Goal: Task Accomplishment & Management: Use online tool/utility

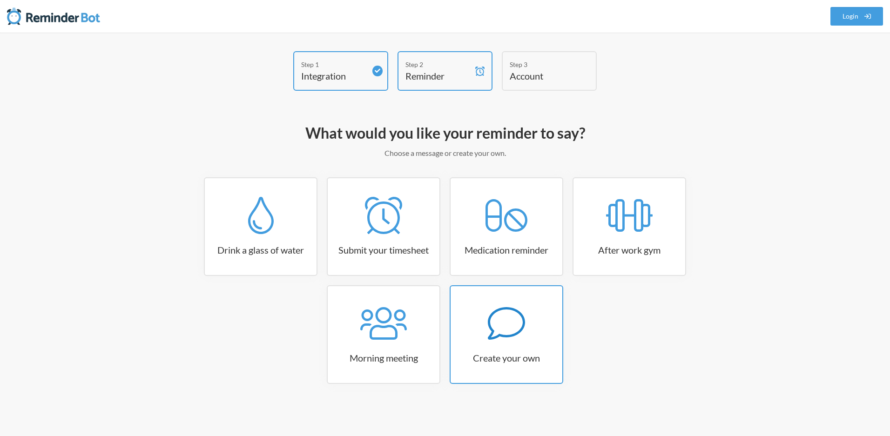
click at [523, 307] on icon at bounding box center [506, 323] width 37 height 37
select select "08:30:00"
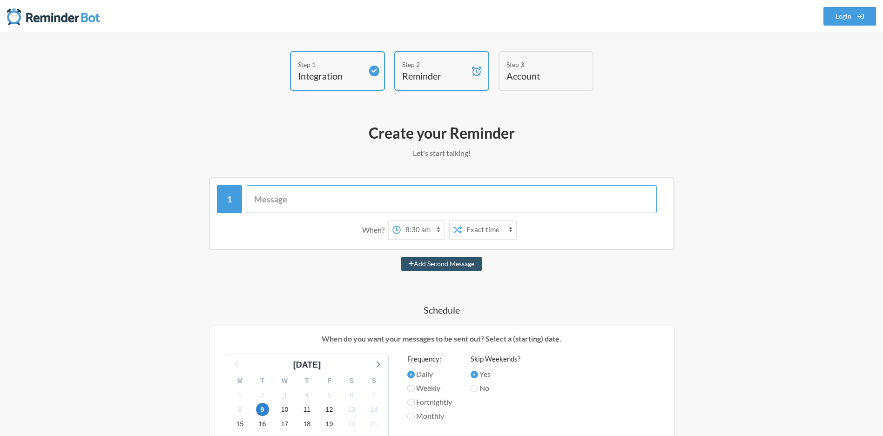
click at [439, 202] on input "text" at bounding box center [452, 199] width 410 height 28
click at [351, 203] on input "text" at bounding box center [452, 199] width 410 height 28
type input "Ask [PERSON_NAME] if it is okay to remove her from group"
click at [417, 232] on select "Exact time Random time" at bounding box center [429, 230] width 54 height 19
click at [378, 232] on select "12:00 am 12:15 am 12:30 am 12:45 am 1:00 am 1:15 am 1:30 am 1:45 am 2:00 am 2:1…" at bounding box center [362, 230] width 43 height 19
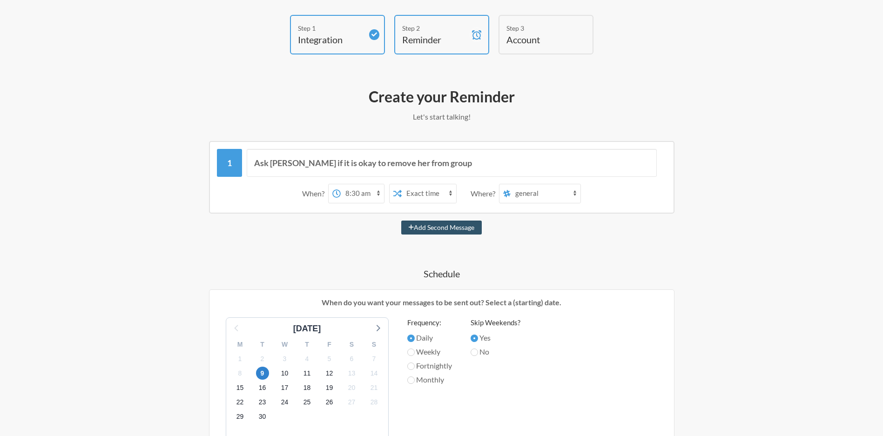
scroll to position [89, 0]
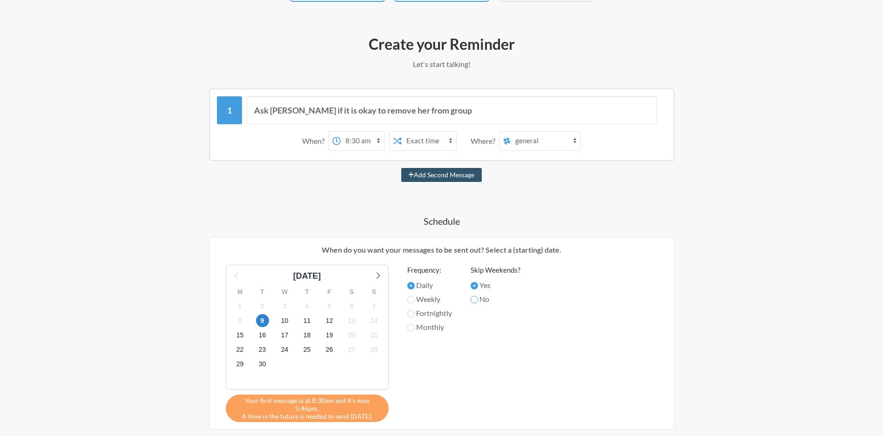
click at [477, 300] on input "No" at bounding box center [474, 299] width 7 height 7
radio input "true"
click at [475, 289] on input "Yes" at bounding box center [474, 285] width 7 height 7
radio input "true"
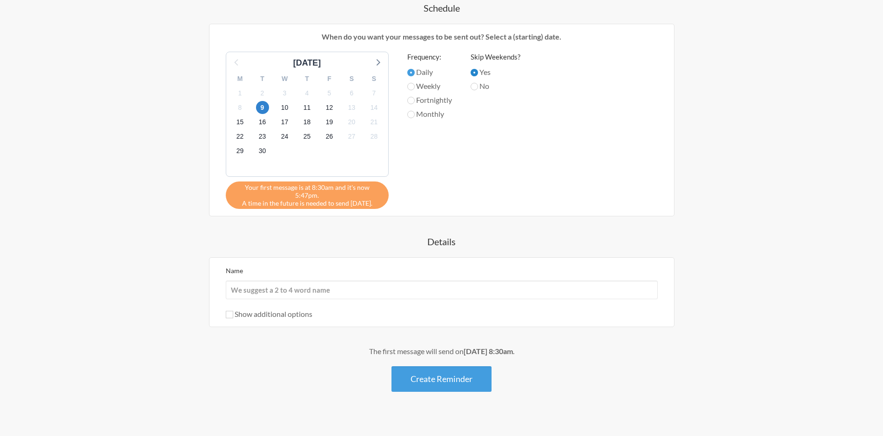
scroll to position [92, 0]
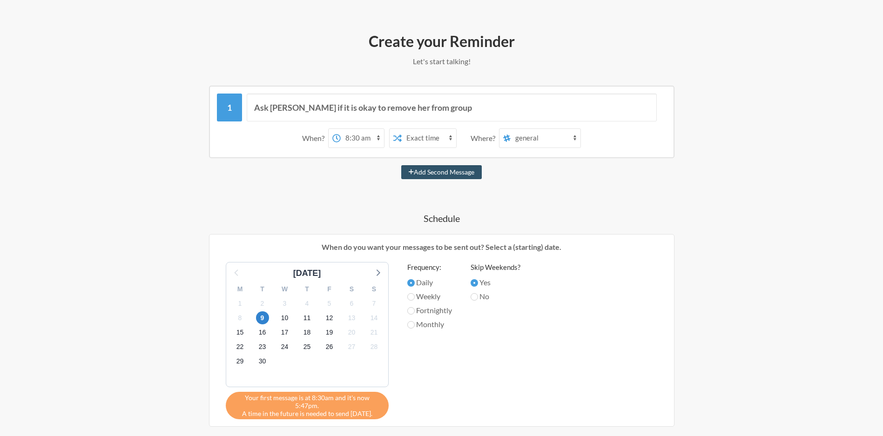
click at [432, 142] on select "Exact time Random time" at bounding box center [429, 138] width 54 height 19
click at [327, 319] on span "12" at bounding box center [329, 317] width 13 height 13
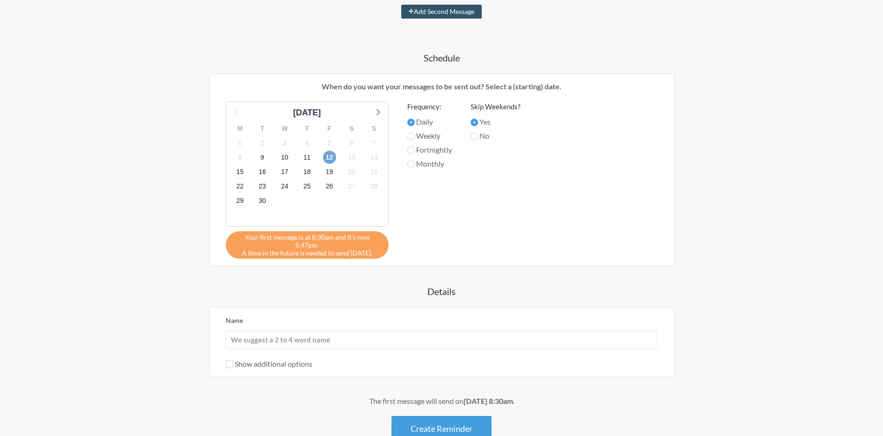
scroll to position [264, 0]
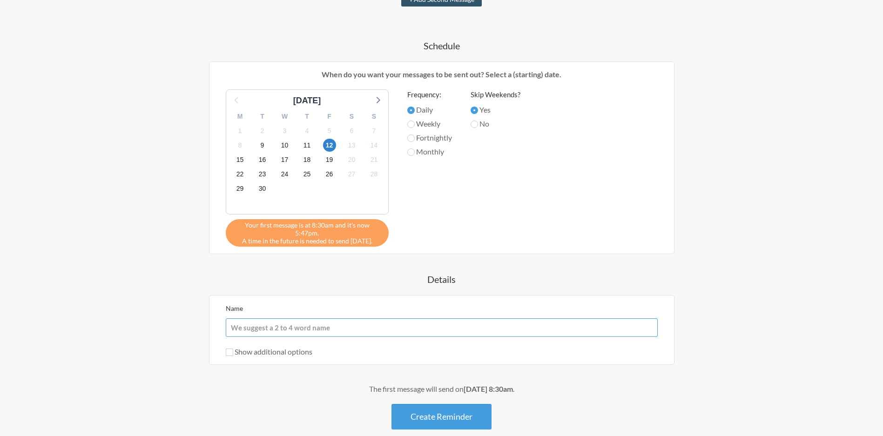
click at [435, 318] on input "Name" at bounding box center [442, 327] width 432 height 19
click at [478, 295] on div "Name Show additional options Hide this reminder from calendars Stop sending mes…" at bounding box center [442, 330] width 466 height 70
click at [285, 350] on div "Name Show additional options Hide this reminder from calendars Stop sending mes…" at bounding box center [442, 330] width 466 height 70
click at [288, 347] on label "Show additional options" at bounding box center [269, 351] width 87 height 9
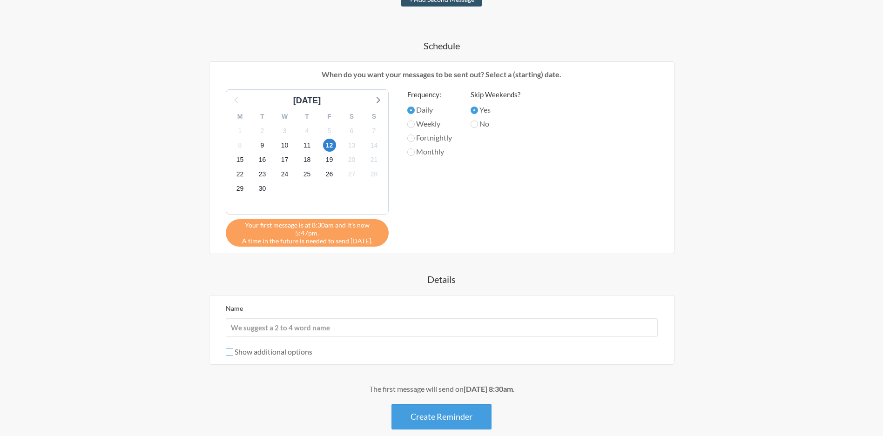
click at [233, 349] on input "Show additional options" at bounding box center [229, 352] width 7 height 7
checkbox input "true"
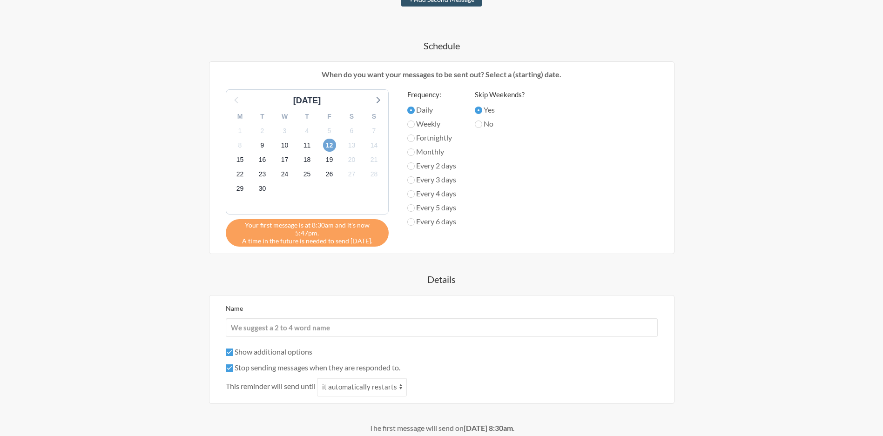
click at [332, 145] on span "12" at bounding box center [329, 145] width 13 height 13
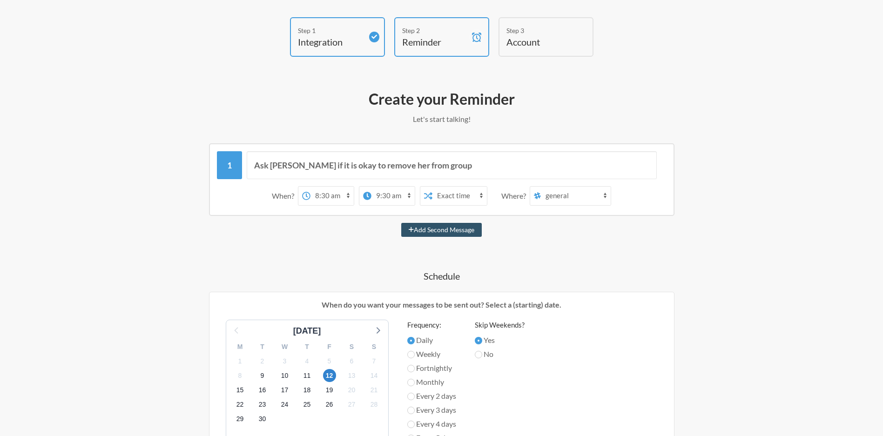
click at [378, 198] on select "12:00 am 12:15 am 12:30 am 12:45 am 1:00 am 1:15 am 1:30 am 1:45 am 2:00 am 2:1…" at bounding box center [392, 196] width 43 height 19
click at [318, 187] on select "12:00 am 12:15 am 12:30 am 12:45 am 1:00 am 1:15 am 1:30 am 1:45 am 2:00 am 2:1…" at bounding box center [331, 196] width 43 height 19
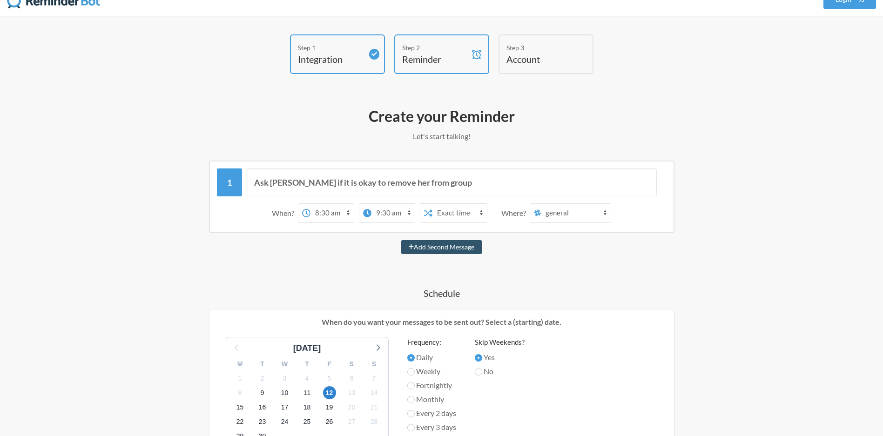
scroll to position [0, 0]
